Goal: Book appointment/travel/reservation

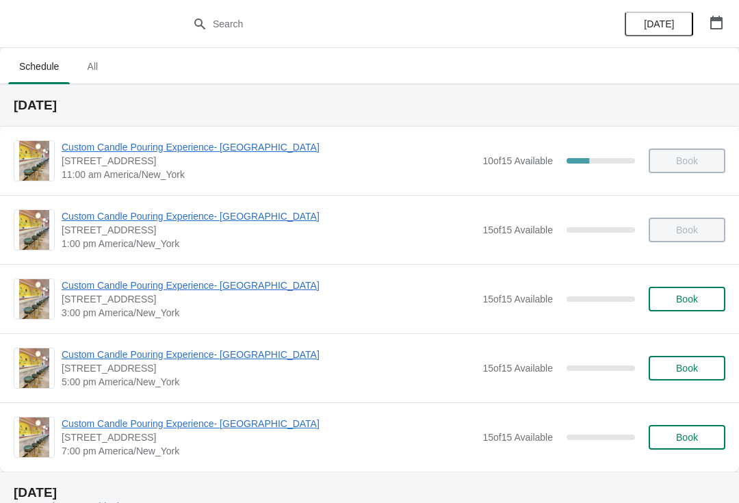
click at [668, 294] on span "Book" at bounding box center [687, 298] width 52 height 11
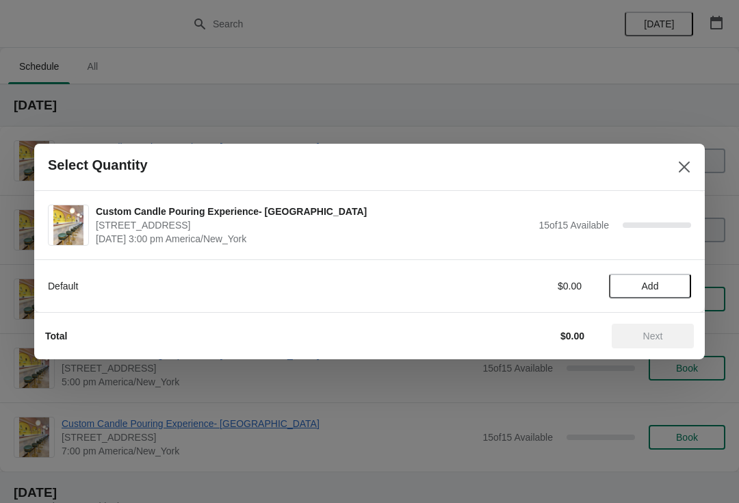
click at [654, 281] on span "Add" at bounding box center [649, 285] width 17 height 11
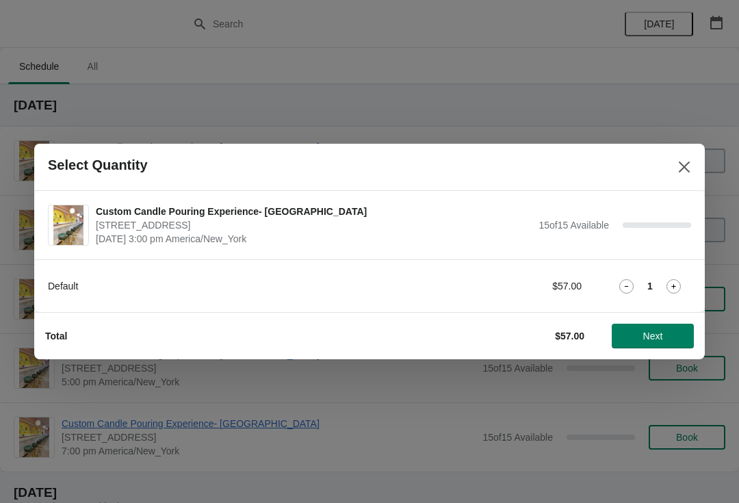
click at [670, 284] on icon at bounding box center [673, 286] width 14 height 14
click at [658, 323] on button "Next" at bounding box center [652, 335] width 82 height 25
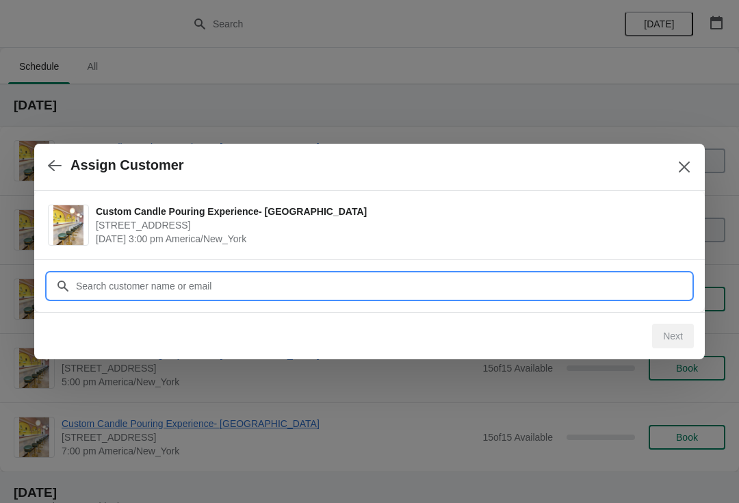
click at [600, 284] on input "Customer" at bounding box center [382, 286] width 615 height 25
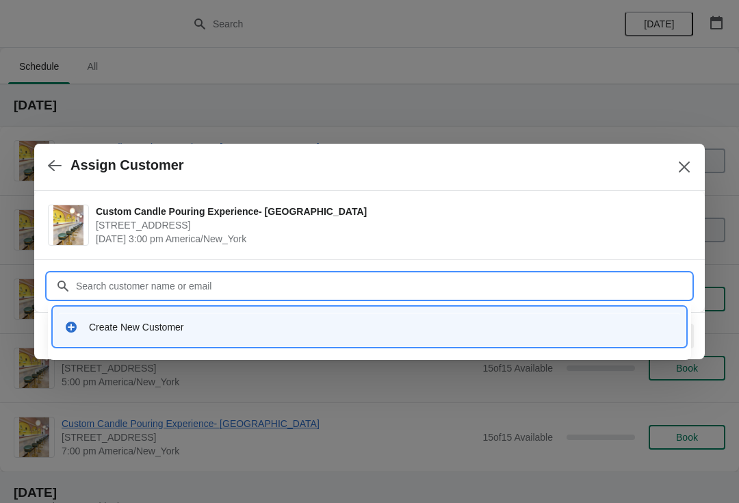
click at [345, 321] on div "Create New Customer" at bounding box center [381, 327] width 585 height 14
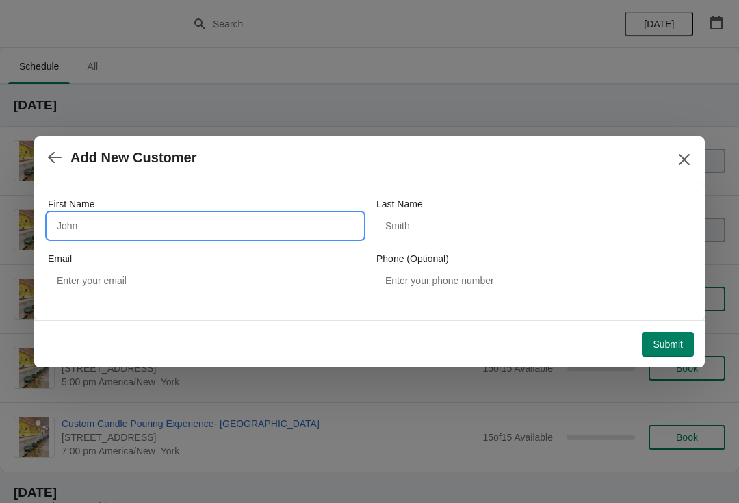
click at [100, 228] on input "First Name" at bounding box center [205, 225] width 315 height 25
type input "Dante"
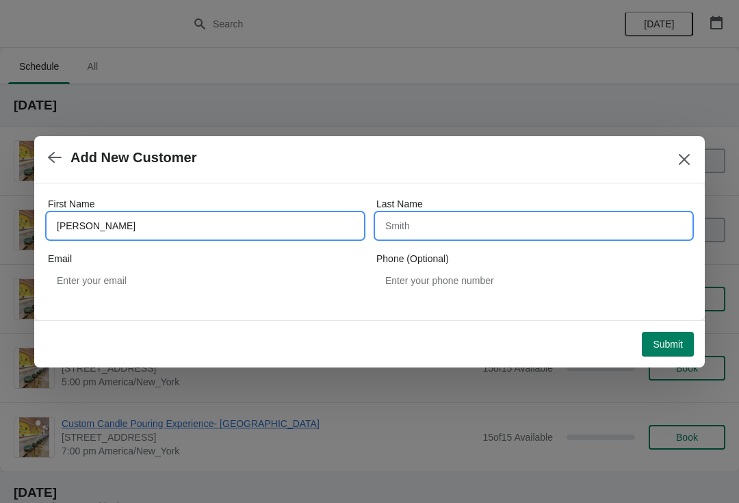
click at [577, 229] on input "Last Name" at bounding box center [533, 225] width 315 height 25
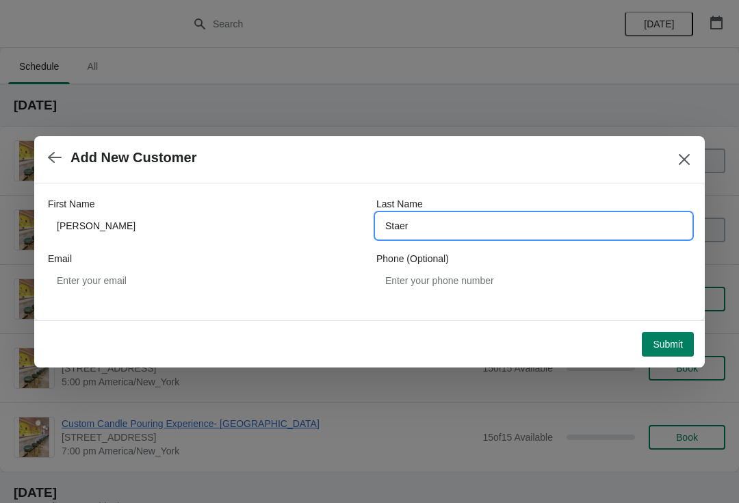
type input "Staer"
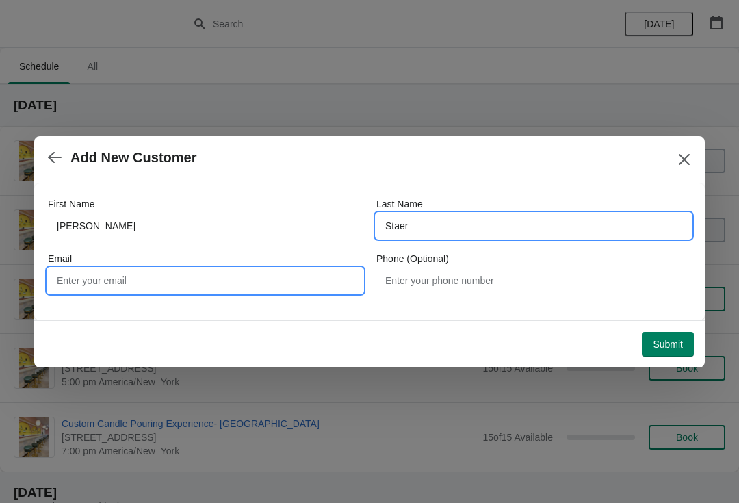
click at [240, 292] on input "Email" at bounding box center [205, 280] width 315 height 25
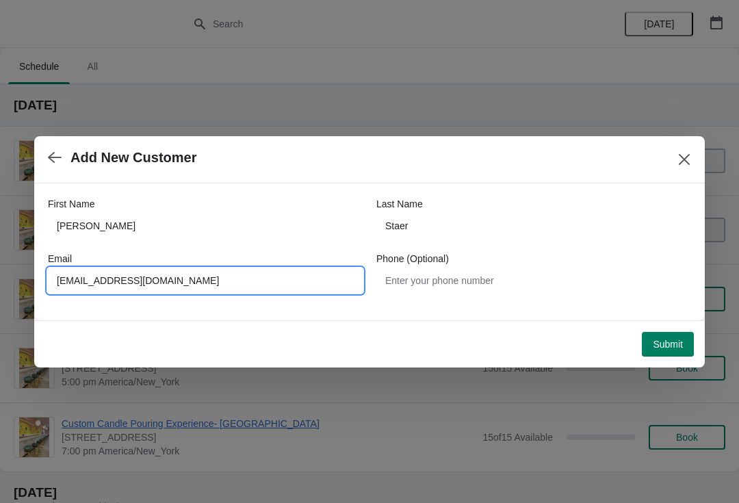
type input "dantestaer08@gmail.com"
click at [672, 327] on div "Submit" at bounding box center [367, 341] width 654 height 30
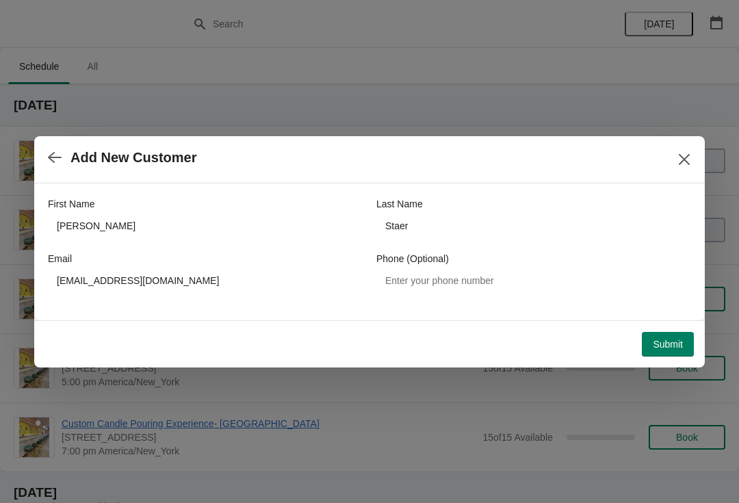
click at [659, 346] on span "Submit" at bounding box center [667, 344] width 30 height 11
